Goal: Task Accomplishment & Management: Use online tool/utility

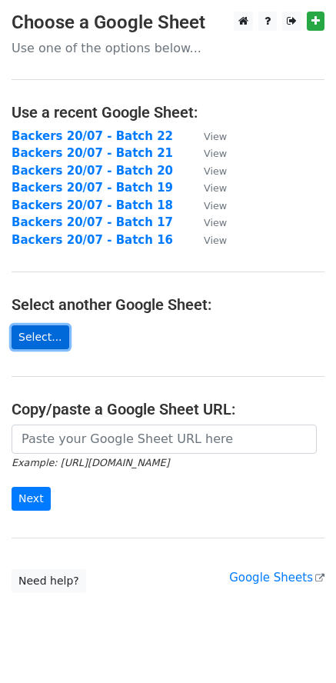
click at [48, 333] on link "Select..." at bounding box center [41, 337] width 58 height 24
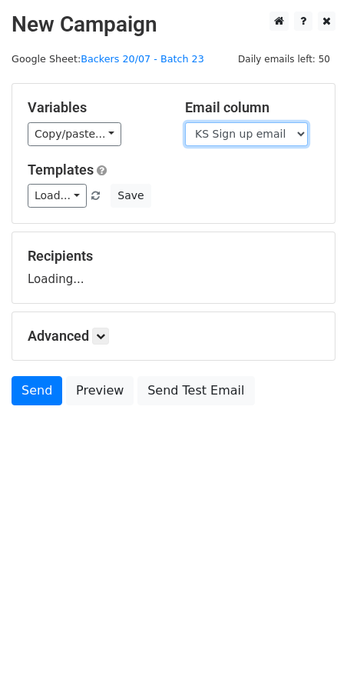
click at [274, 138] on select "Scheduled Backer Number Backer UID Backer Name KS Sign up email Reward Title Bi…" at bounding box center [246, 134] width 123 height 24
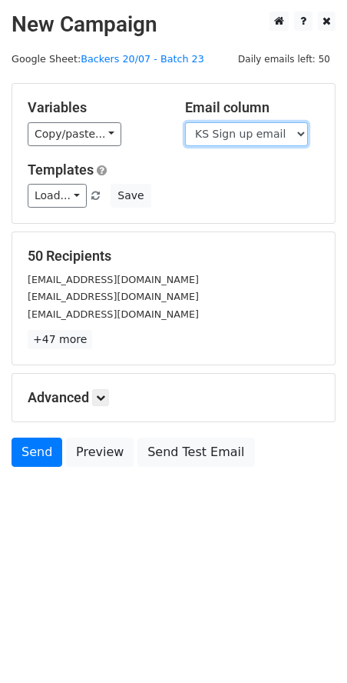
click at [257, 131] on select "Scheduled Backer Number Backer UID Backer Name KS Sign up email Reward Title Bi…" at bounding box center [246, 134] width 123 height 24
select select "Email"
click at [185, 122] on select "Scheduled Backer Number Backer UID Backer Name KS Sign up email Reward Title Bi…" at bounding box center [246, 134] width 123 height 24
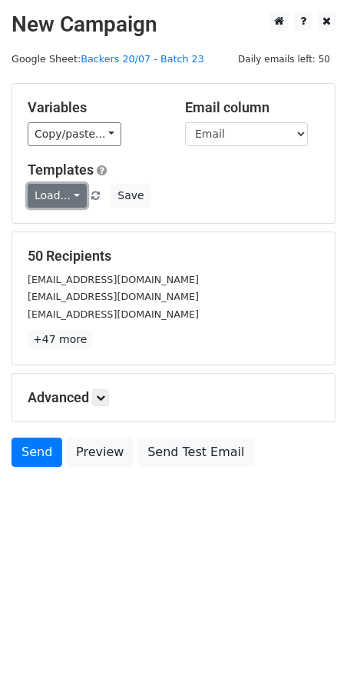
click at [61, 195] on link "Load..." at bounding box center [57, 196] width 59 height 24
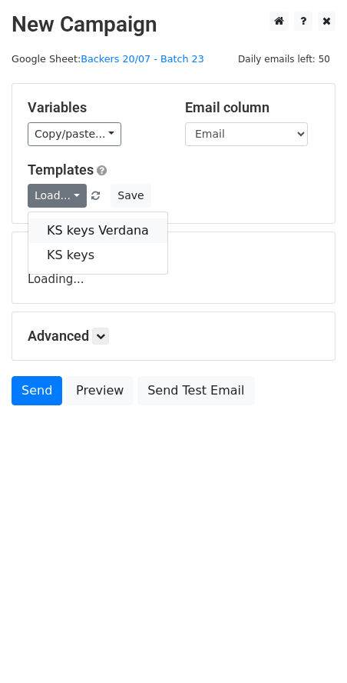
click at [71, 233] on link "KS keys Verdana" at bounding box center [97, 230] width 139 height 25
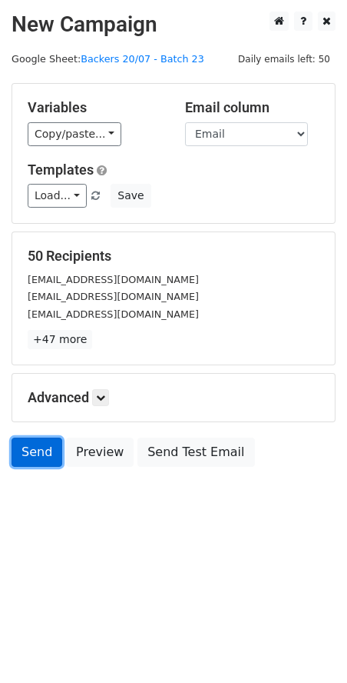
click at [35, 454] on link "Send" at bounding box center [37, 451] width 51 height 29
